Goal: Task Accomplishment & Management: Complete application form

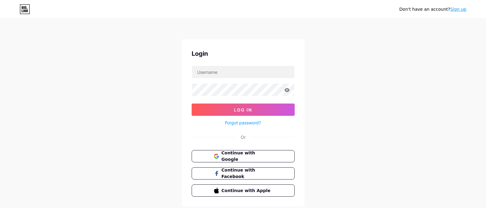
click at [462, 10] on link "Sign up" at bounding box center [458, 9] width 16 height 5
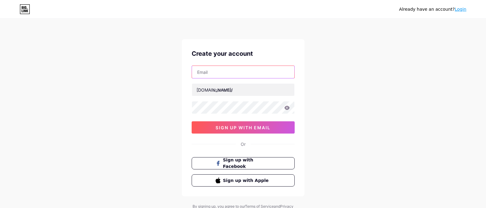
click at [230, 69] on input "text" at bounding box center [243, 72] width 102 height 12
type input "[EMAIL_ADDRESS][DOMAIN_NAME]"
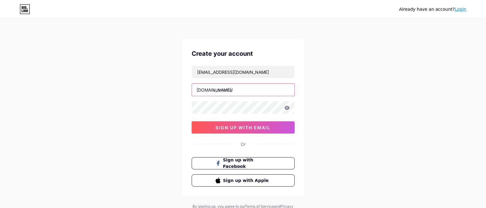
click at [236, 92] on input "text" at bounding box center [243, 90] width 102 height 12
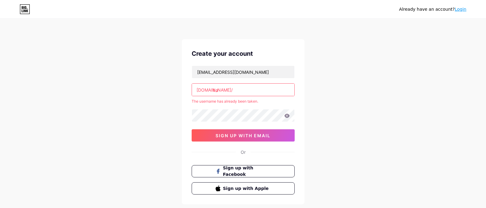
type input "b"
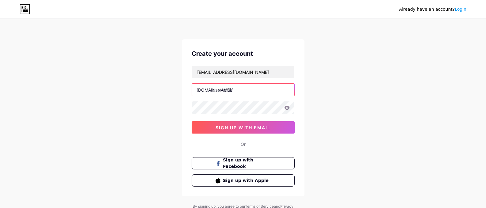
type input "b"
type input "batikslotid"
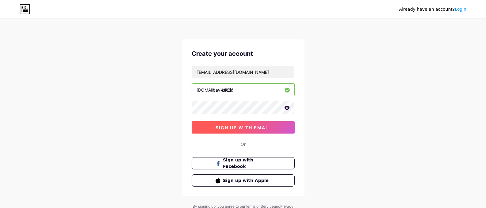
click at [271, 129] on button "sign up with email" at bounding box center [243, 127] width 103 height 12
